Goal: Information Seeking & Learning: Learn about a topic

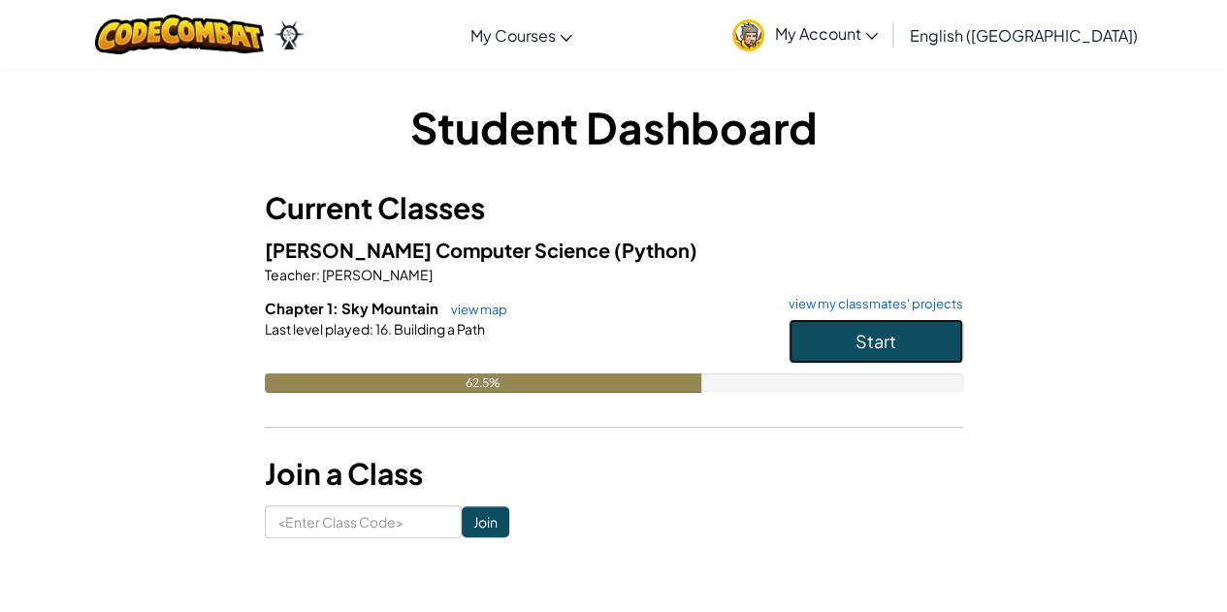
click at [861, 330] on span "Start" at bounding box center [875, 341] width 41 height 22
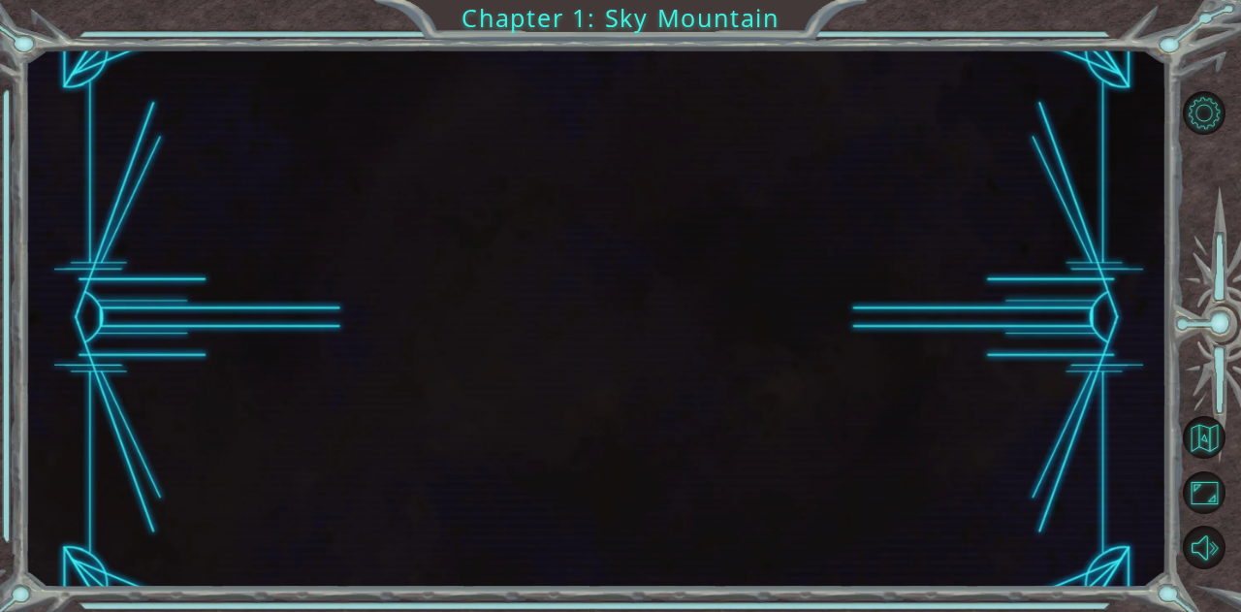
click at [861, 329] on div at bounding box center [596, 317] width 1142 height 538
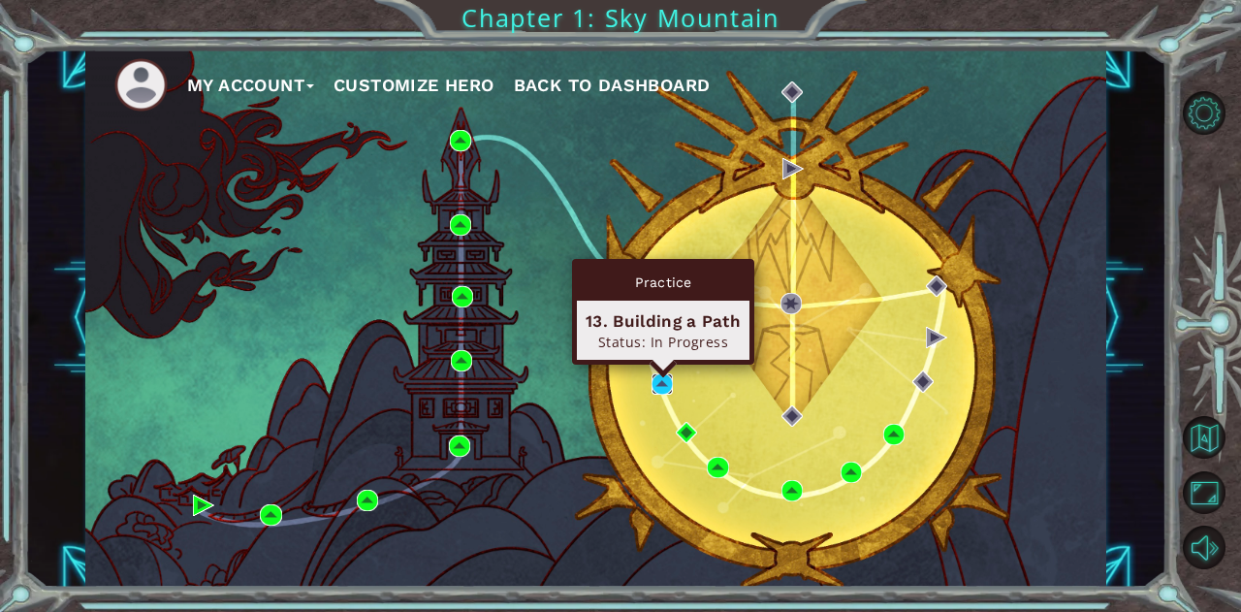
click at [662, 391] on img at bounding box center [662, 383] width 21 height 21
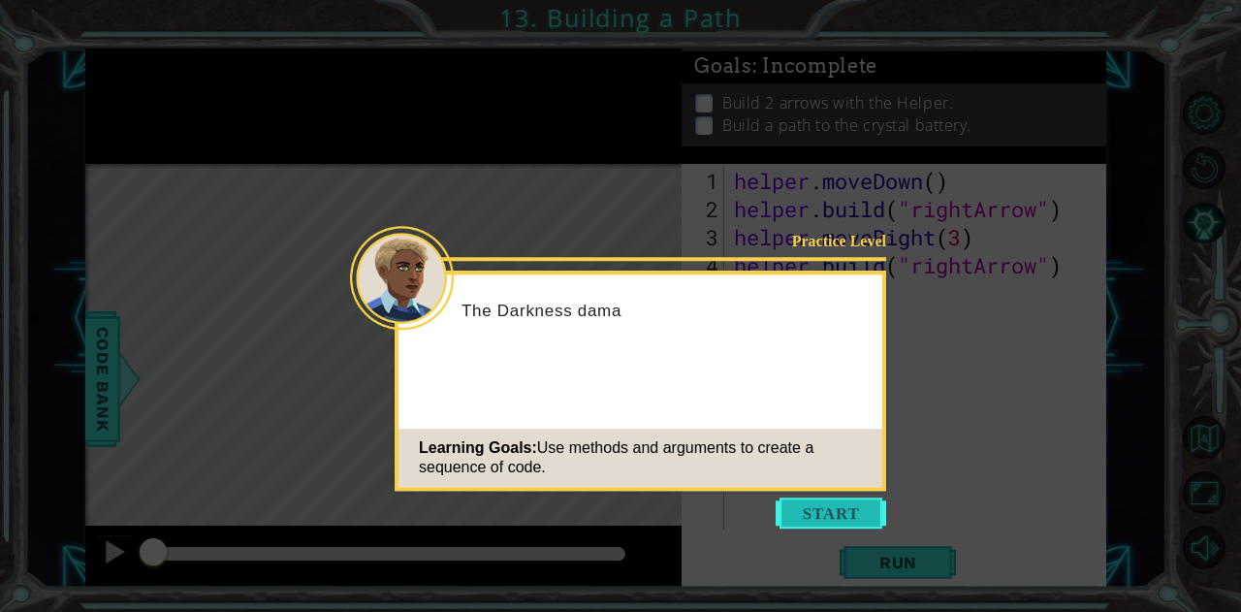
click at [831, 506] on button "Start" at bounding box center [831, 512] width 111 height 31
click at [831, 506] on icon at bounding box center [620, 306] width 1241 height 612
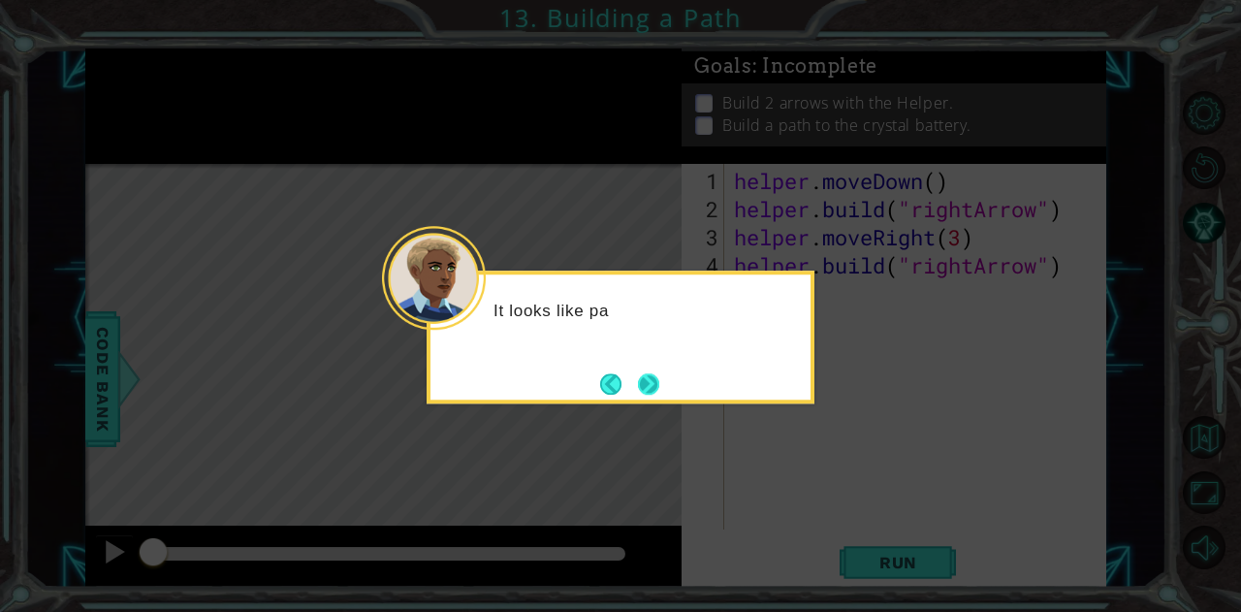
click at [654, 386] on button "Next" at bounding box center [648, 383] width 21 height 21
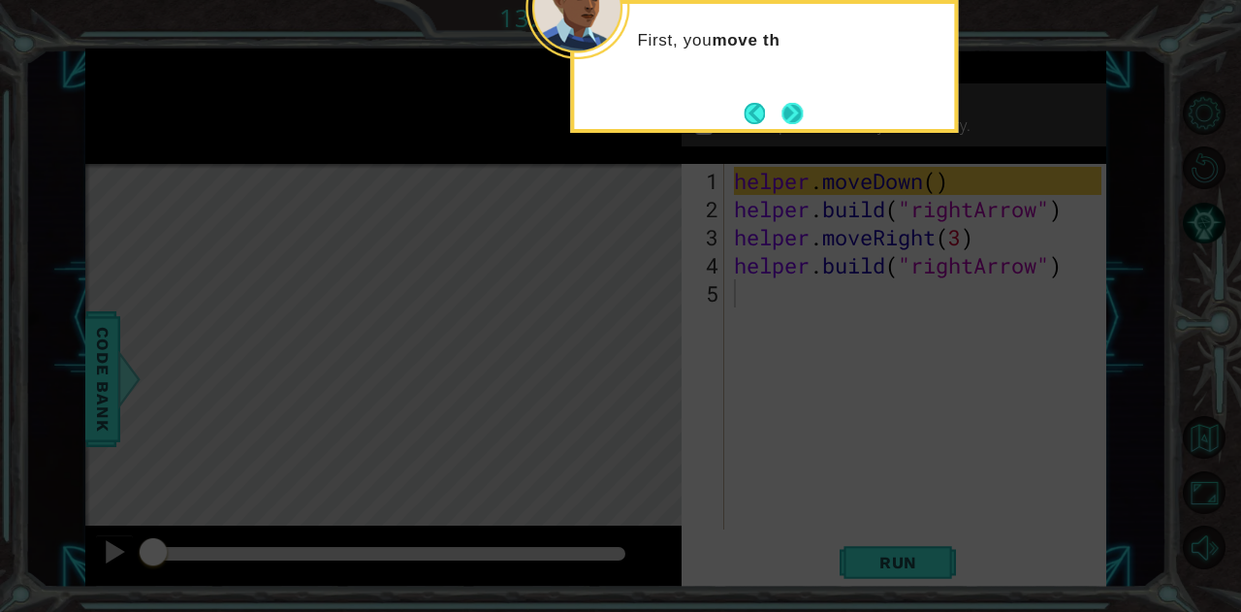
click at [794, 116] on button "Next" at bounding box center [792, 113] width 21 height 21
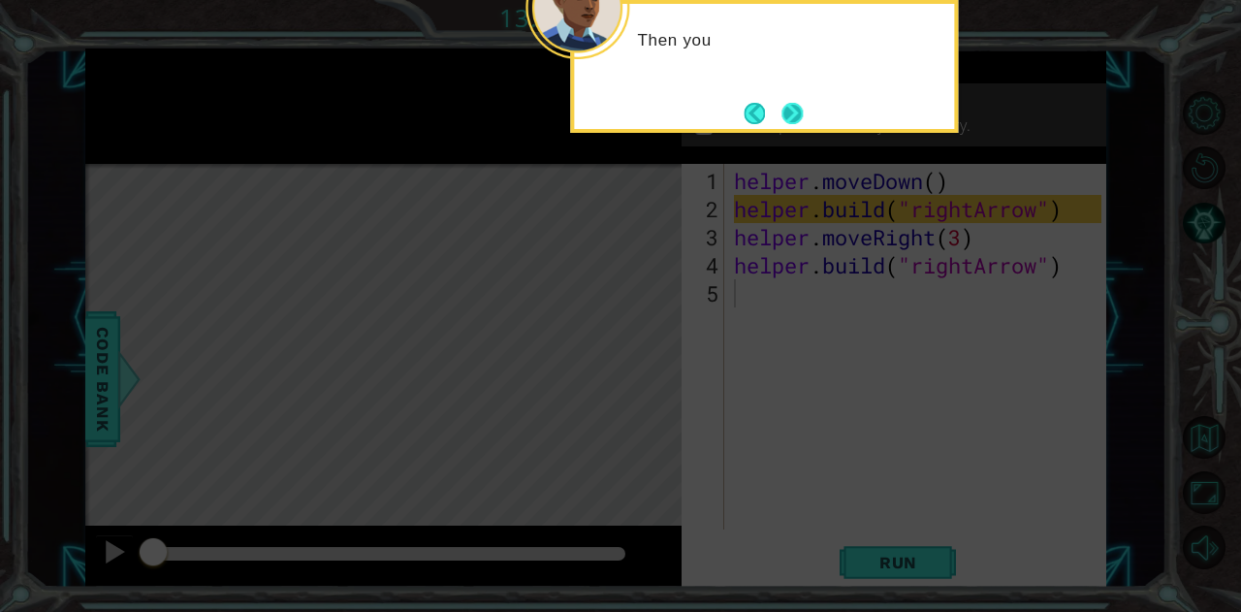
click at [795, 104] on button "Next" at bounding box center [792, 113] width 21 height 21
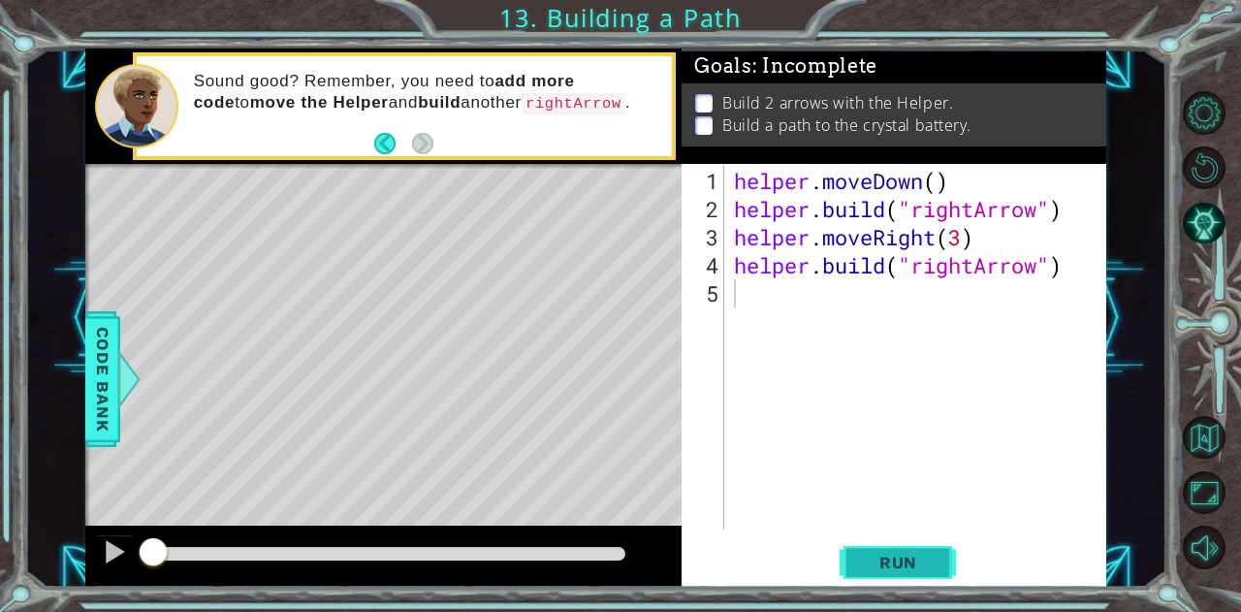
click at [877, 581] on button "Run" at bounding box center [898, 562] width 116 height 43
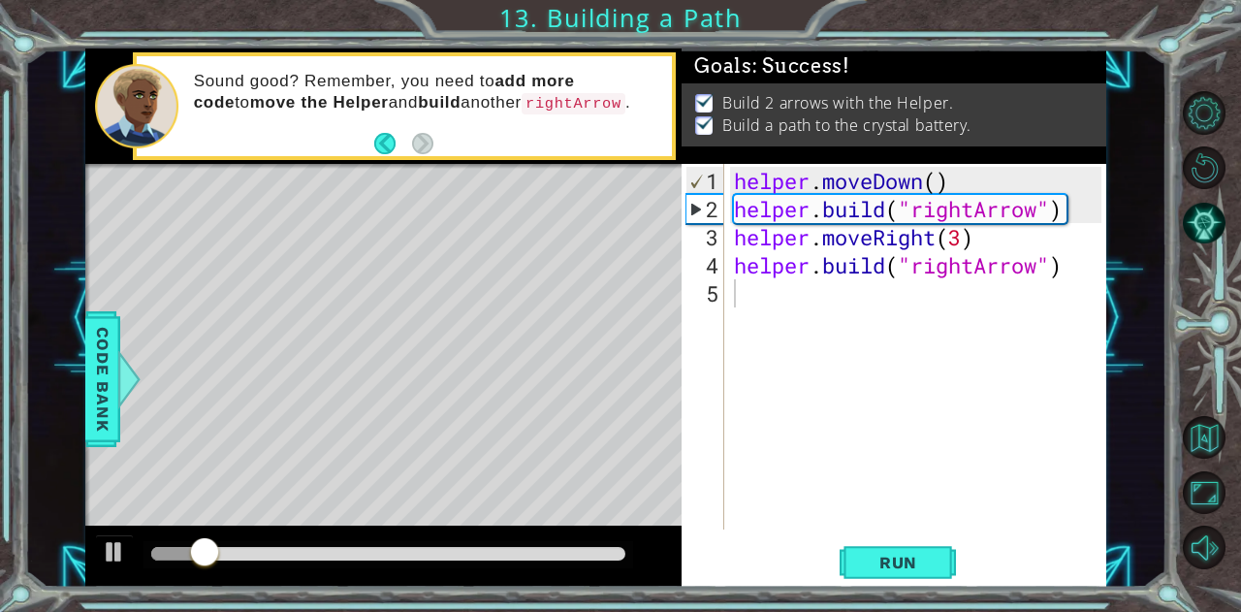
click at [593, 549] on div at bounding box center [389, 554] width 490 height 27
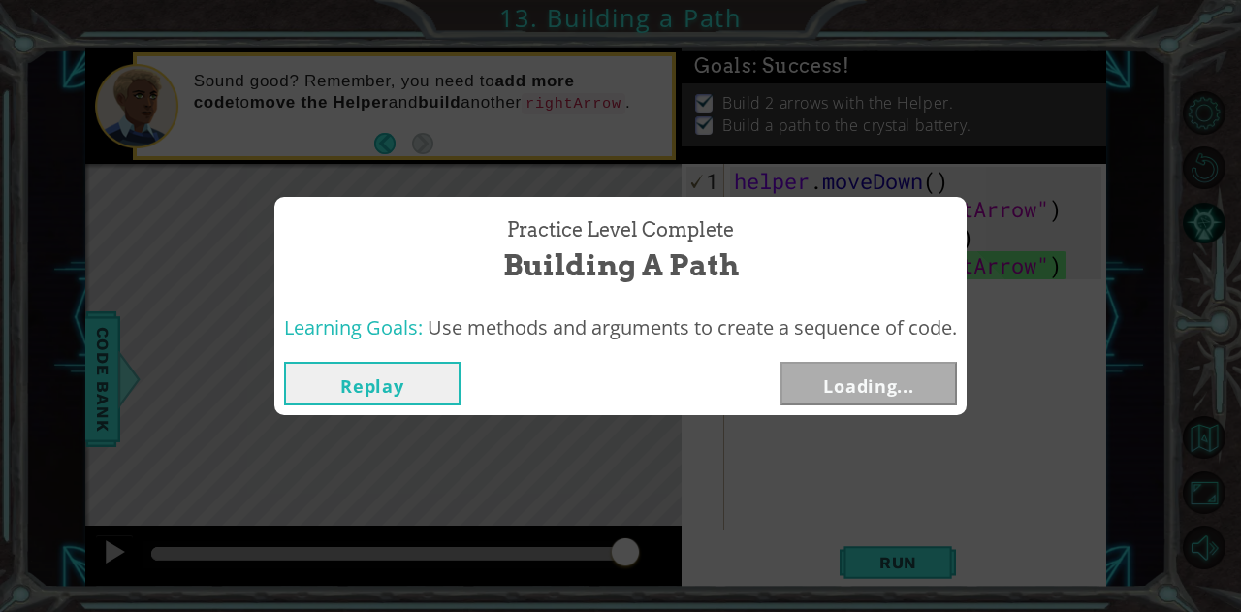
drag, startPoint x: 593, startPoint y: 549, endPoint x: 740, endPoint y: 518, distance: 149.7
click at [741, 518] on body "1 ההההההההההההההההההההההההההההההההההההההההההההההההההההההההההההההההההההההההההההה…" at bounding box center [620, 306] width 1241 height 612
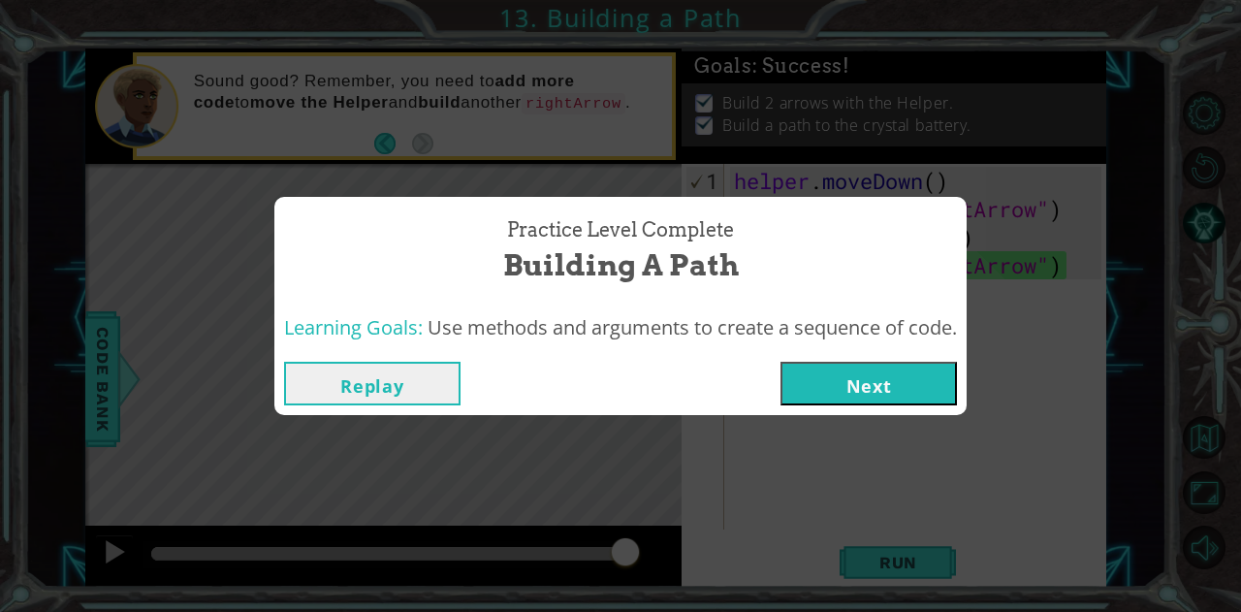
click at [882, 360] on div "Replay Next" at bounding box center [620, 383] width 692 height 63
click at [870, 368] on button "Next" at bounding box center [869, 384] width 176 height 44
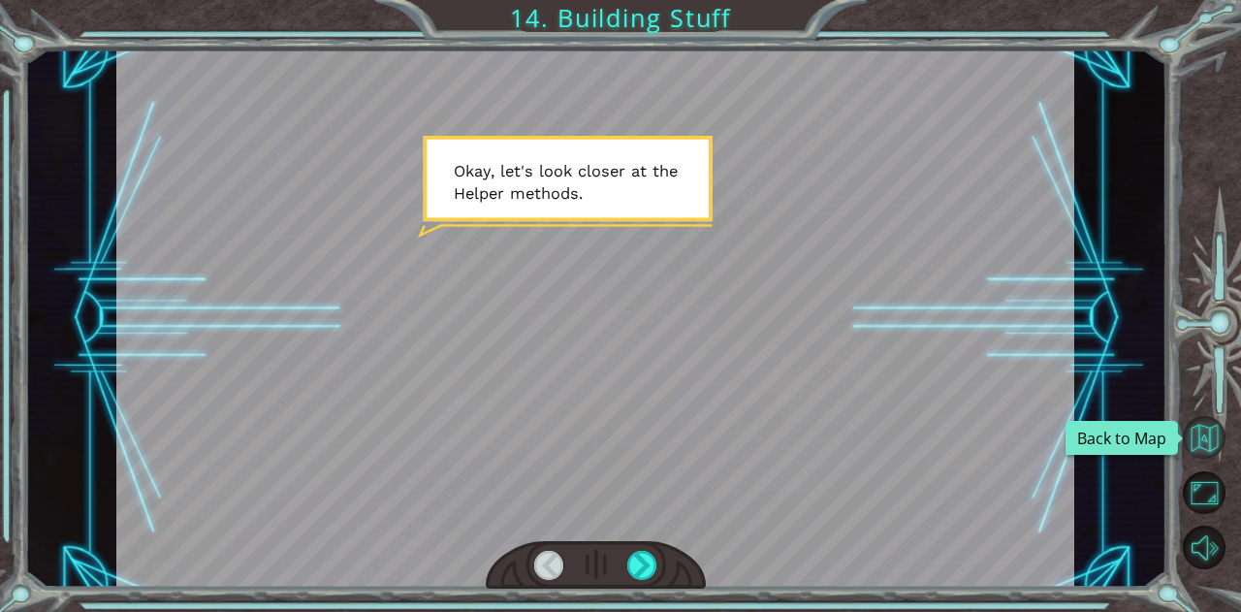
click at [1200, 446] on button "Back to Map" at bounding box center [1204, 437] width 43 height 43
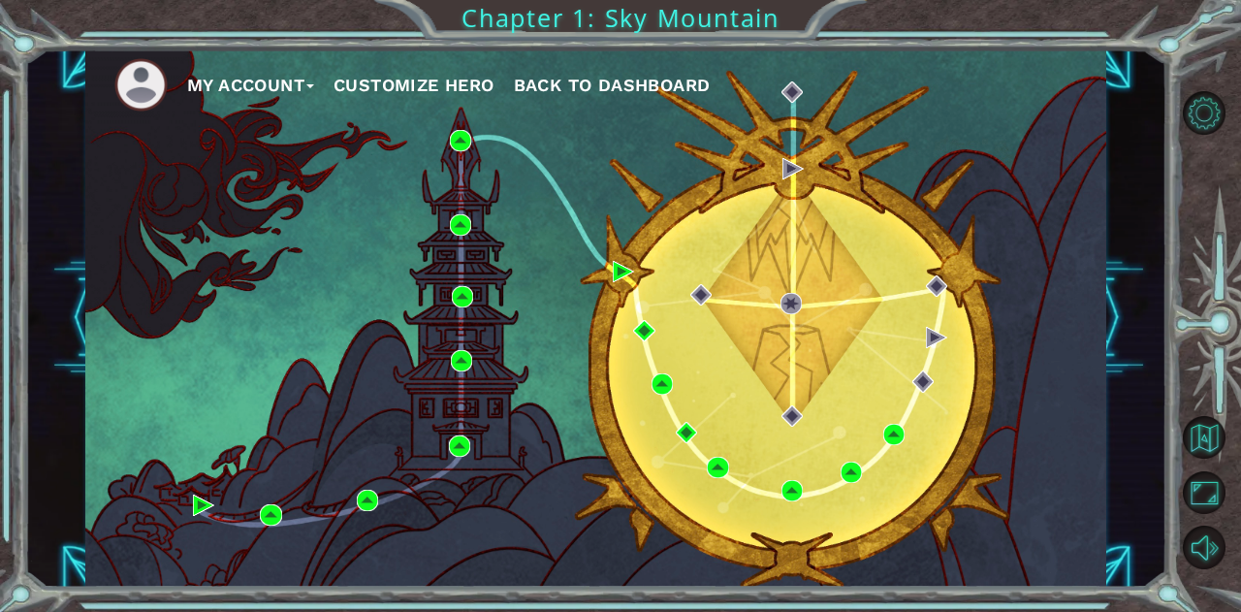
click at [287, 75] on button "My Account" at bounding box center [250, 85] width 127 height 29
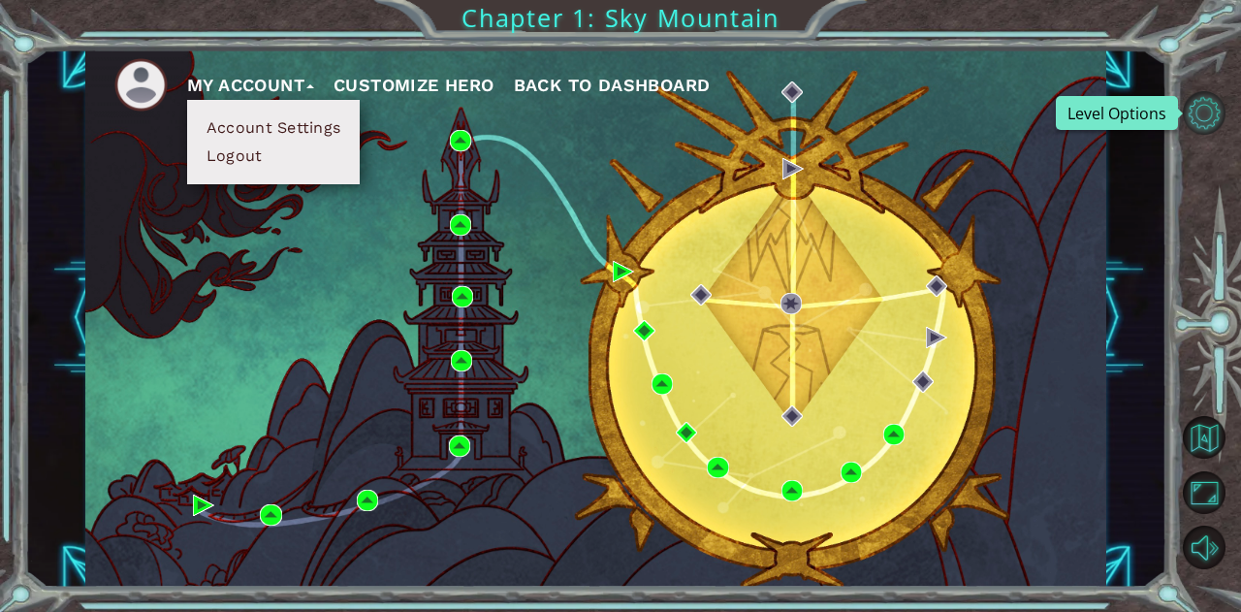
click at [1188, 119] on button "Level Options" at bounding box center [1204, 112] width 43 height 43
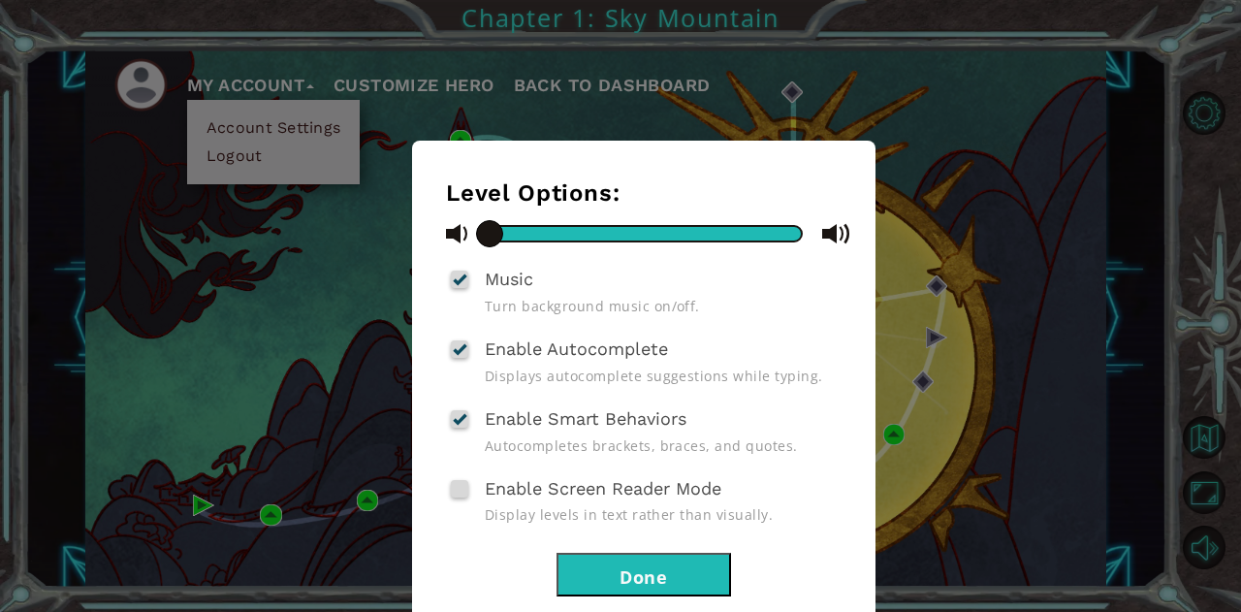
drag, startPoint x: 808, startPoint y: 234, endPoint x: 413, endPoint y: 216, distance: 395.0
click at [413, 216] on div "Level Options: Music Turn background music on/off. Enable Autocomplete Displays…" at bounding box center [644, 400] width 464 height 519
